Goal: Information Seeking & Learning: Learn about a topic

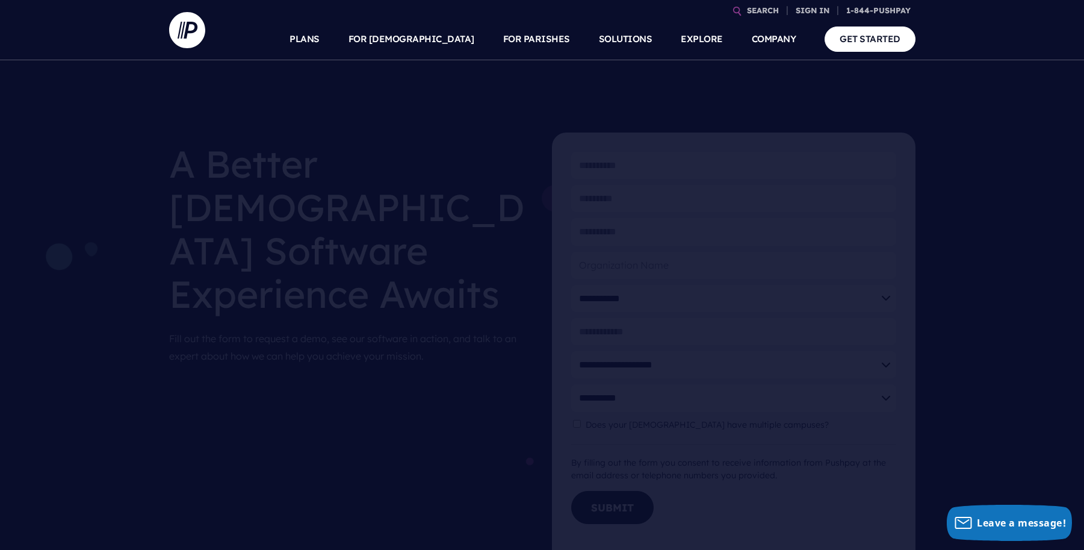
click at [168, 24] on nav "SEARCH SIGN IN" at bounding box center [542, 30] width 1084 height 60
click at [187, 28] on img at bounding box center [187, 30] width 36 height 36
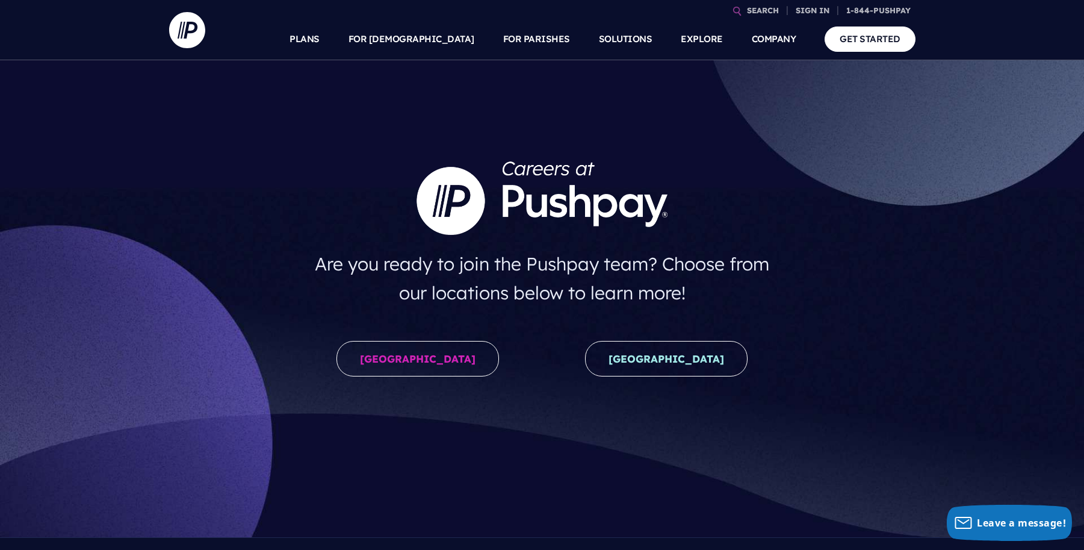
drag, startPoint x: 389, startPoint y: 362, endPoint x: 491, endPoint y: 368, distance: 102.6
click at [390, 361] on link "United States" at bounding box center [418, 359] width 163 height 36
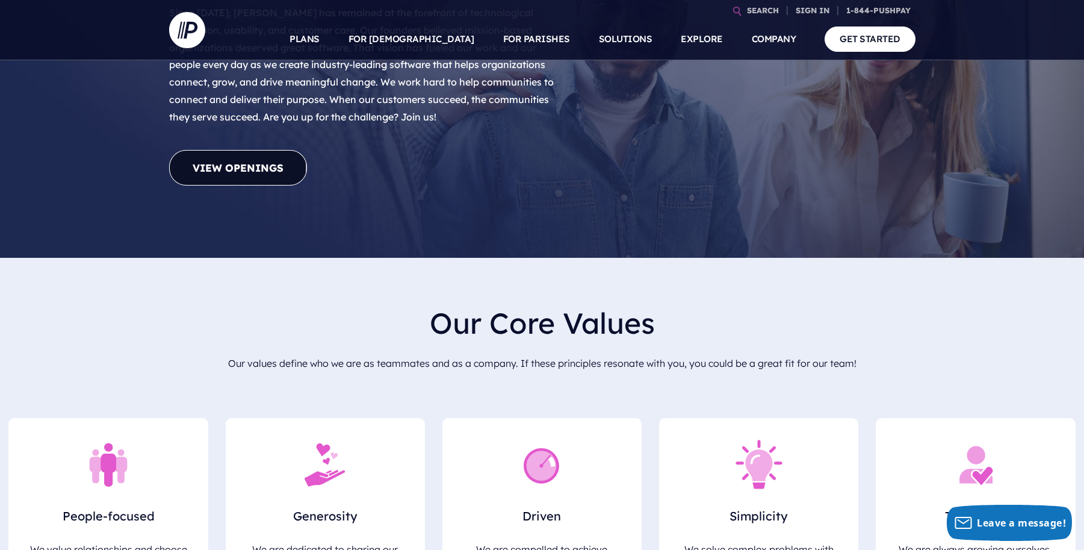
click at [225, 150] on link "View Openings" at bounding box center [238, 168] width 138 height 36
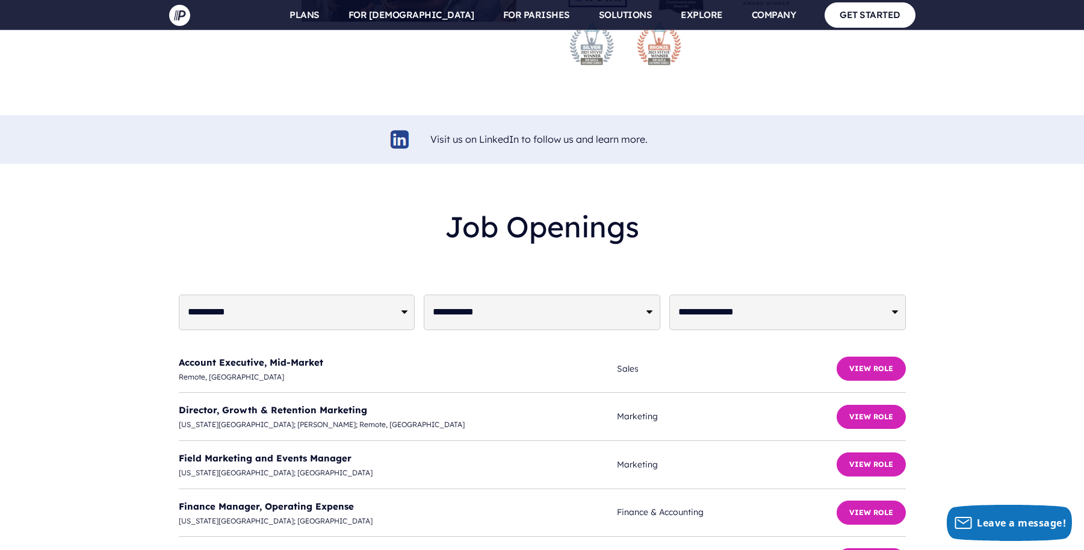
scroll to position [2801, 0]
click at [859, 357] on button "View Role" at bounding box center [871, 369] width 69 height 24
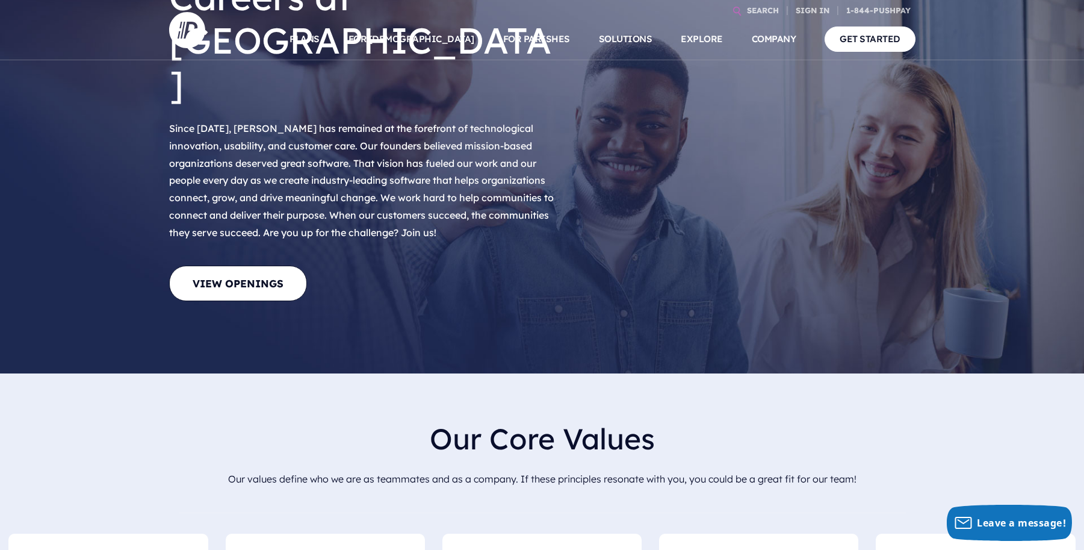
scroll to position [0, 0]
